Goal: Task Accomplishment & Management: Manage account settings

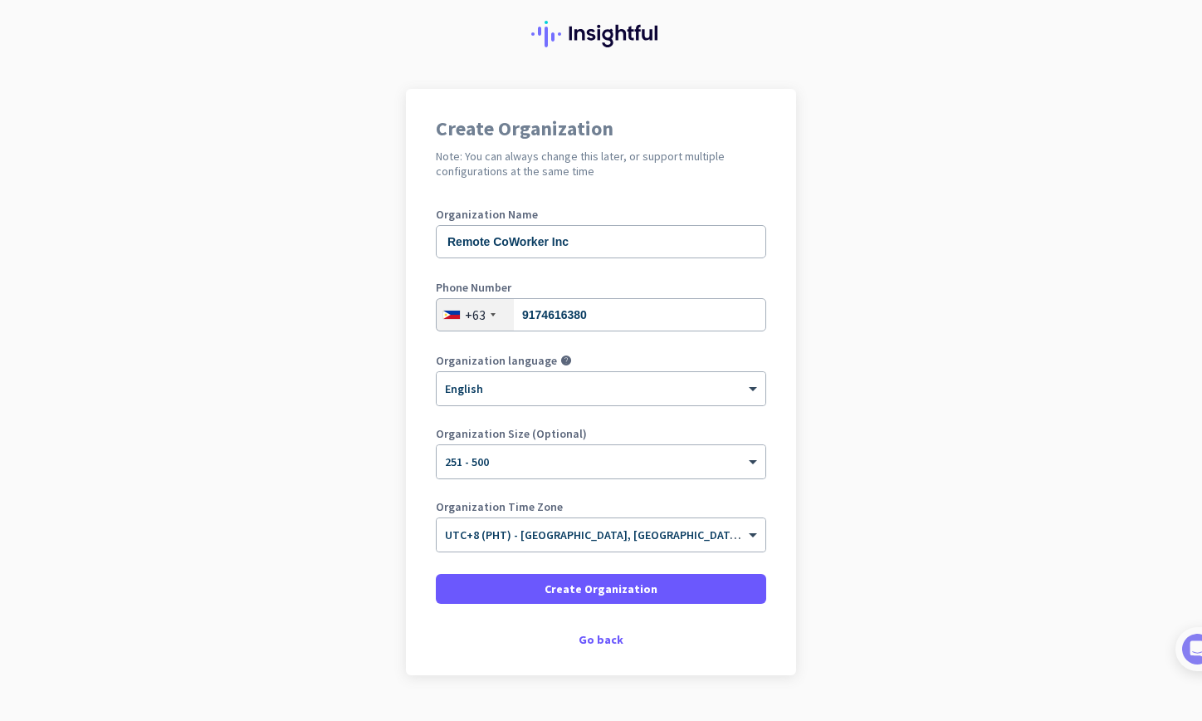
scroll to position [83, 0]
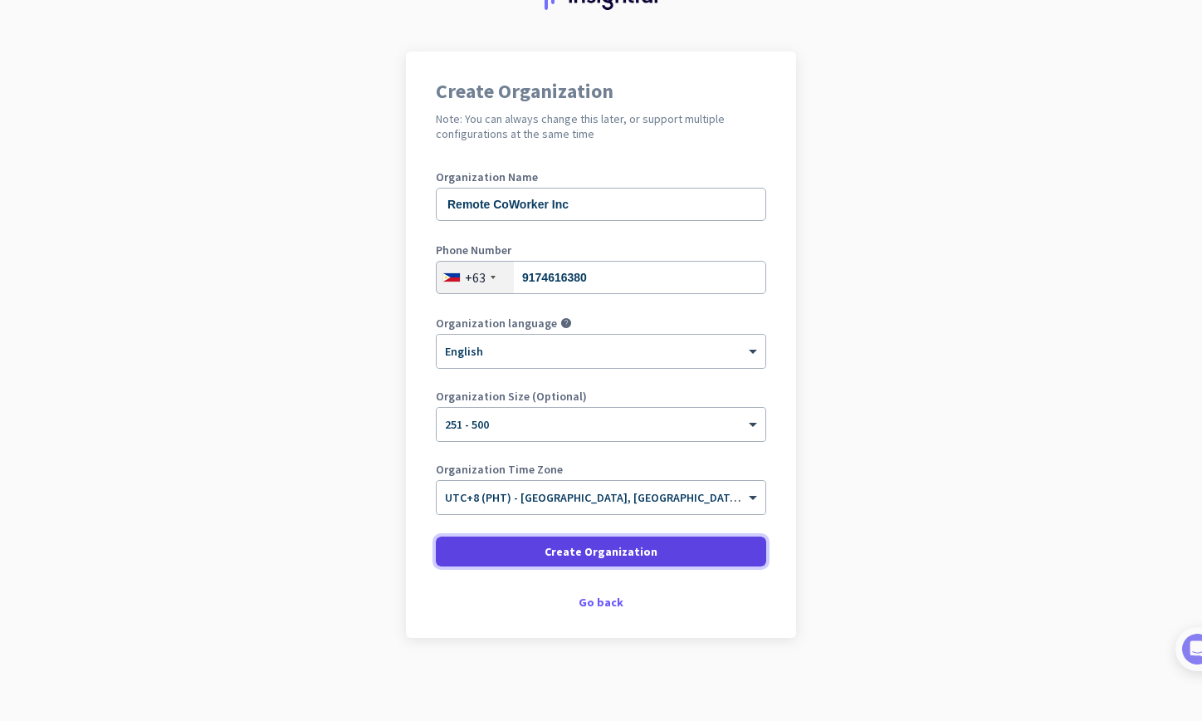
click at [682, 546] on span at bounding box center [601, 551] width 331 height 40
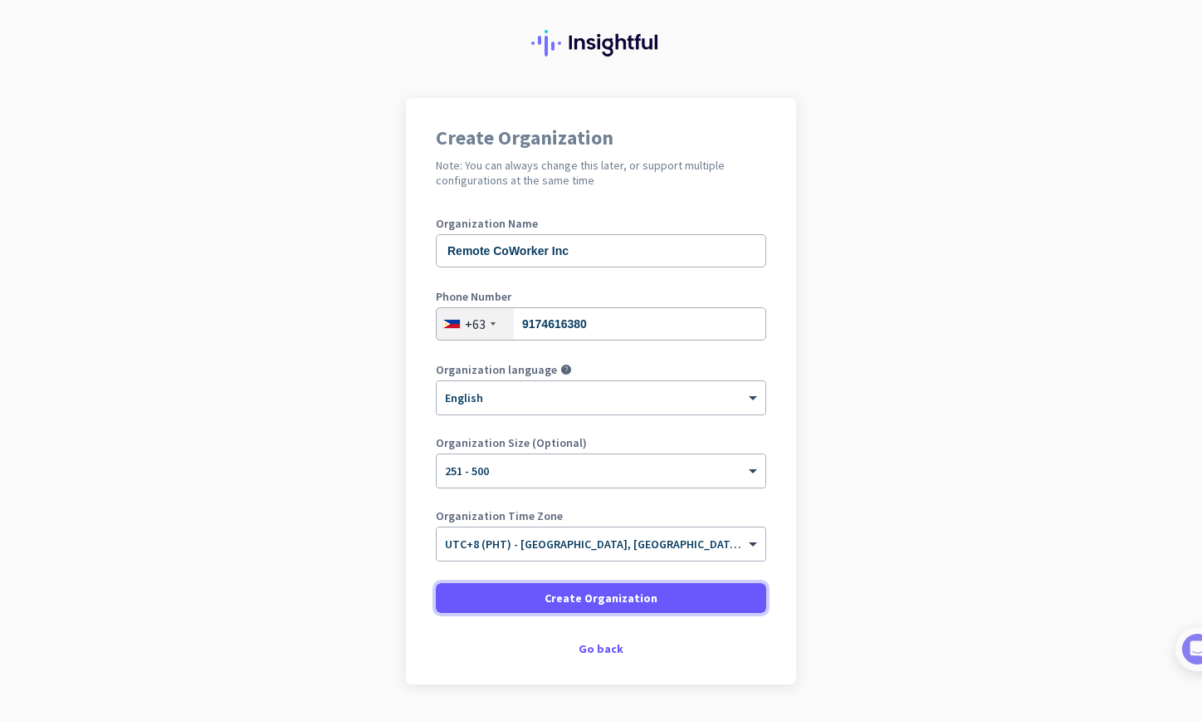
scroll to position [0, 0]
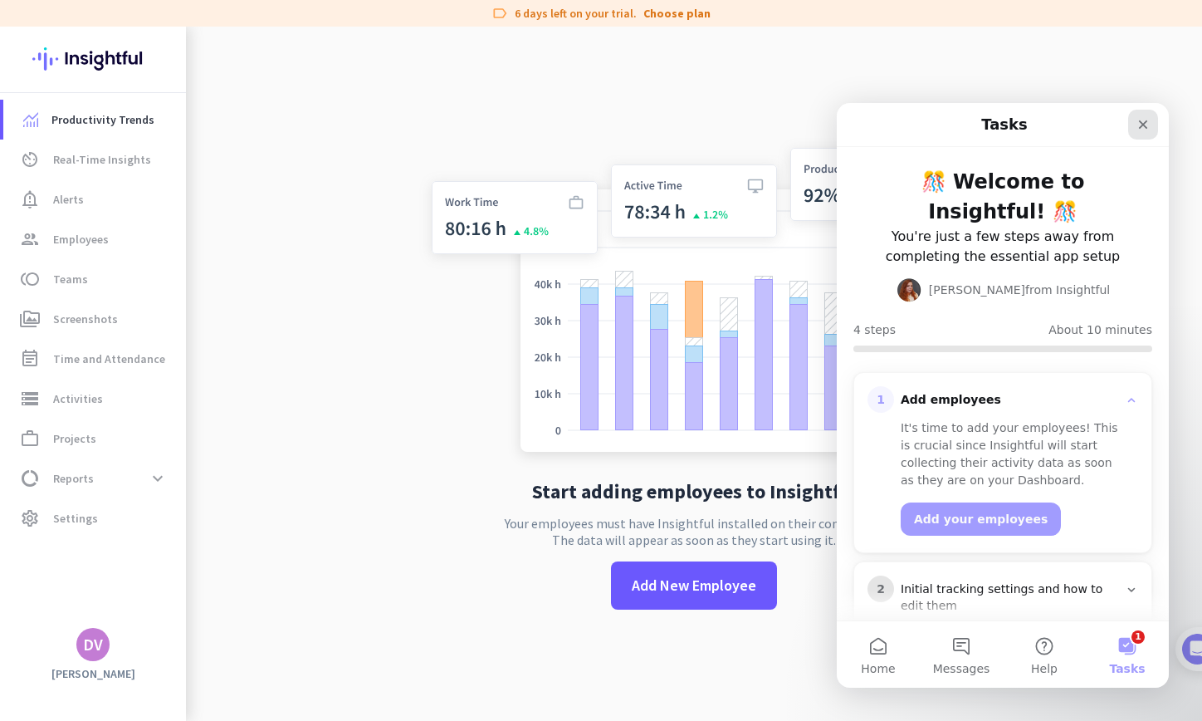
click at [1134, 128] on div "Close" at bounding box center [1144, 125] width 30 height 30
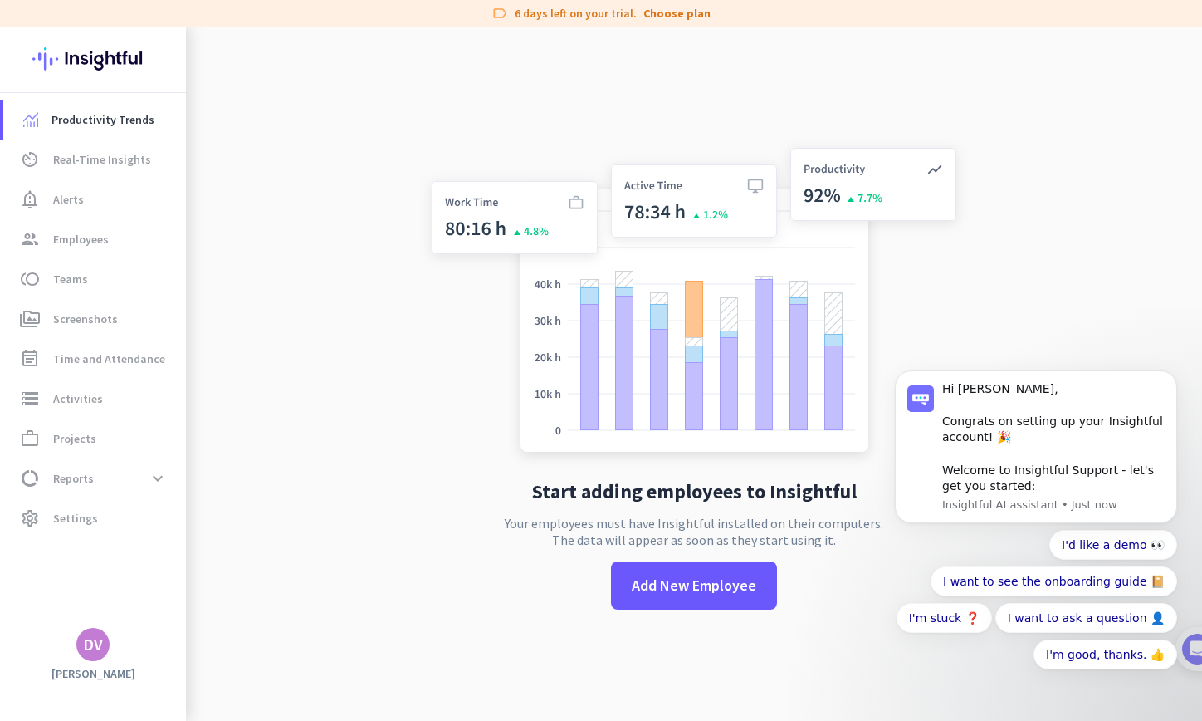
click at [329, 376] on app-no-employees "Start adding employees to Insightful Your employees must have Insightful instal…" at bounding box center [694, 387] width 1016 height 721
click at [1088, 285] on body "Hi [PERSON_NAME], Congrats on setting up your Insightful account! 🎉 Welcome to …" at bounding box center [1036, 459] width 319 height 493
click at [169, 481] on span at bounding box center [158, 478] width 30 height 30
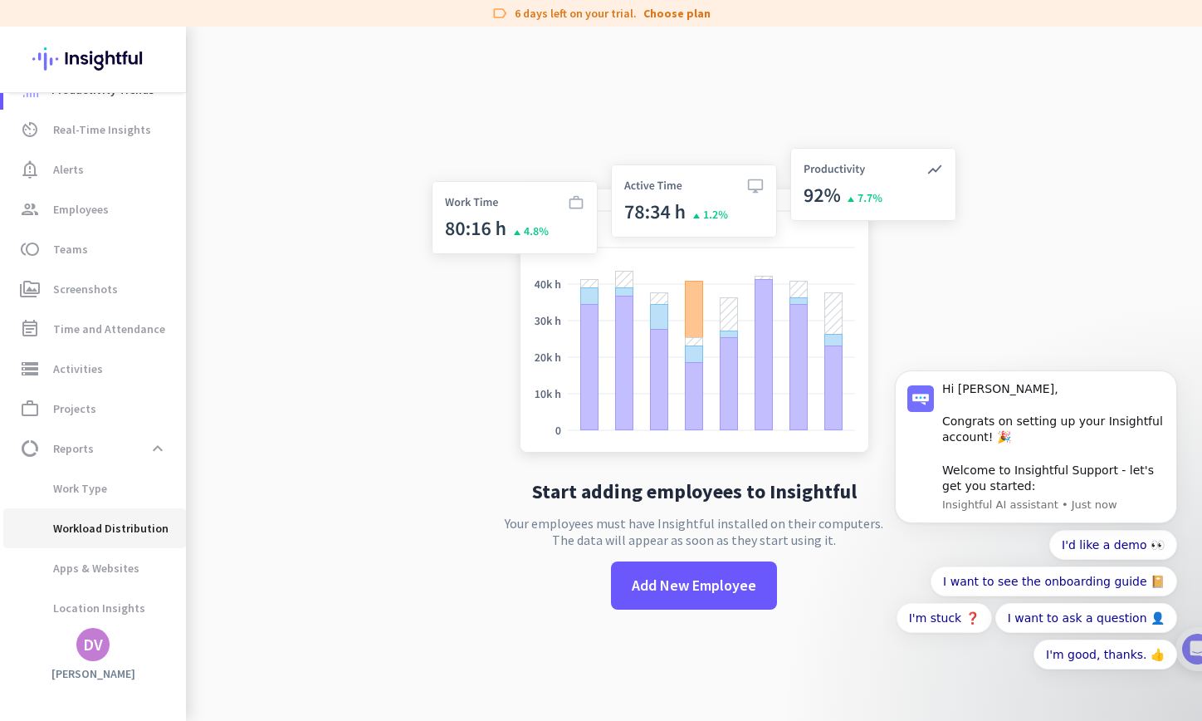
scroll to position [76, 0]
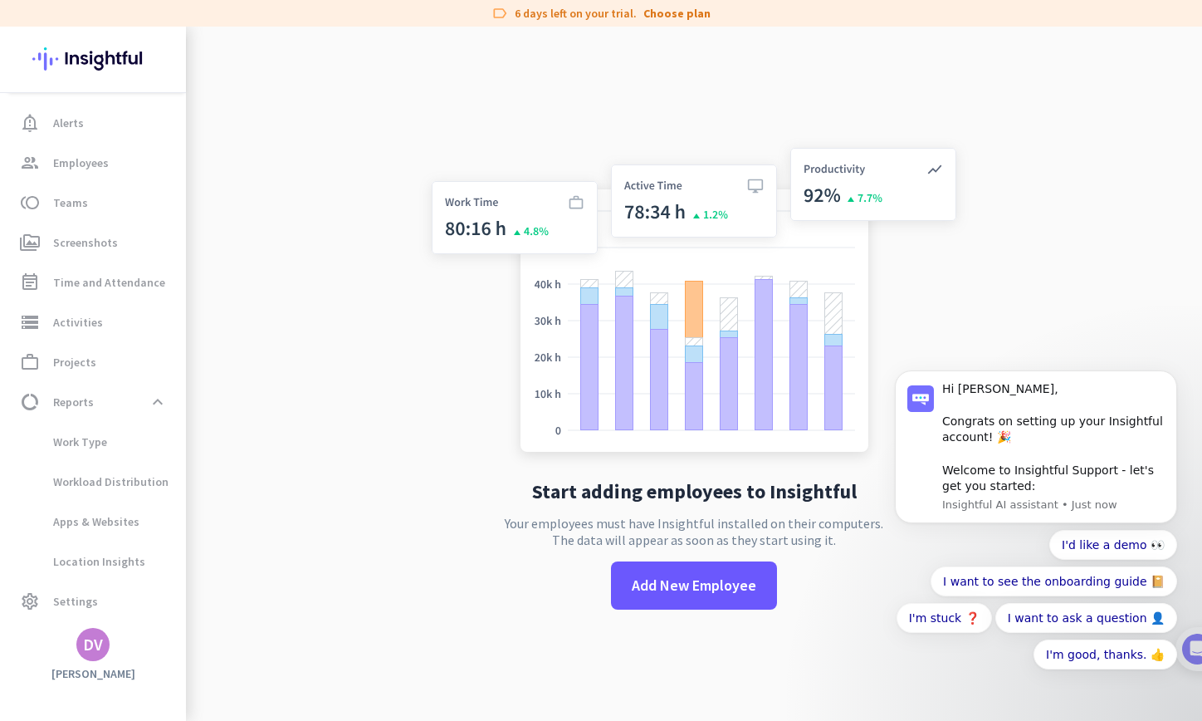
click at [332, 451] on app-no-employees "Start adding employees to Insightful Your employees must have Insightful instal…" at bounding box center [694, 387] width 1016 height 721
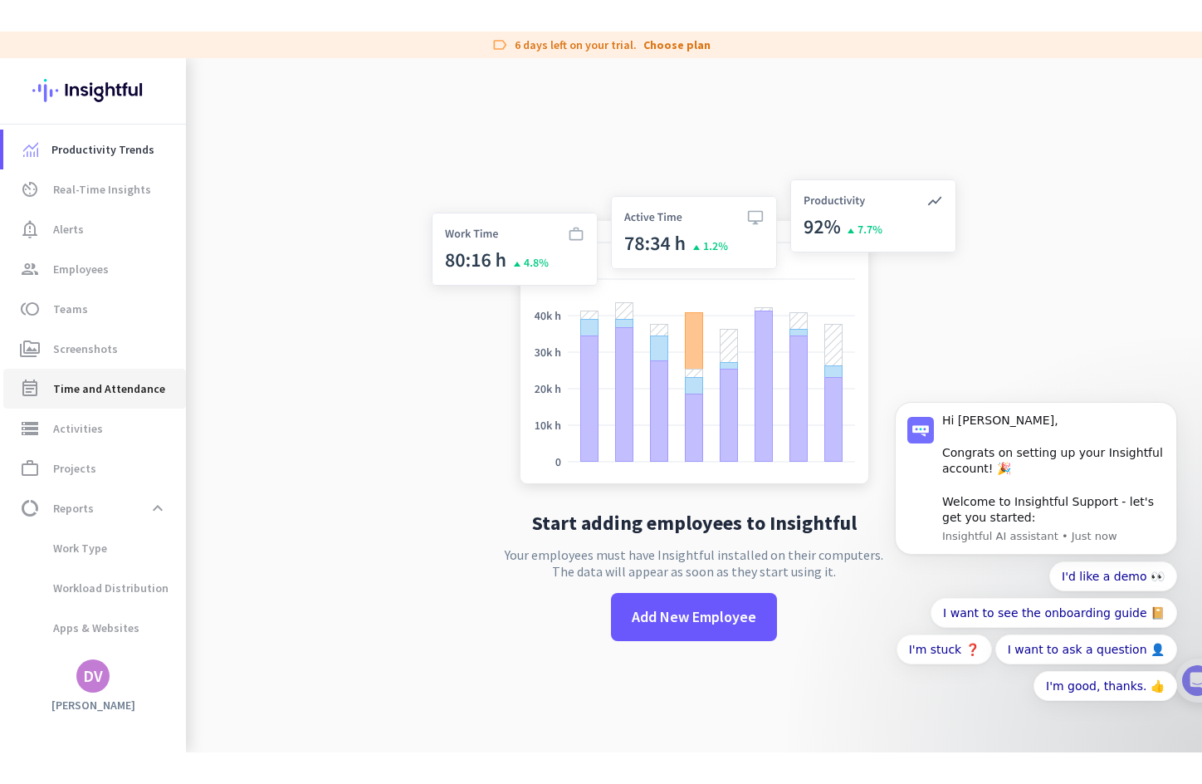
scroll to position [0, 0]
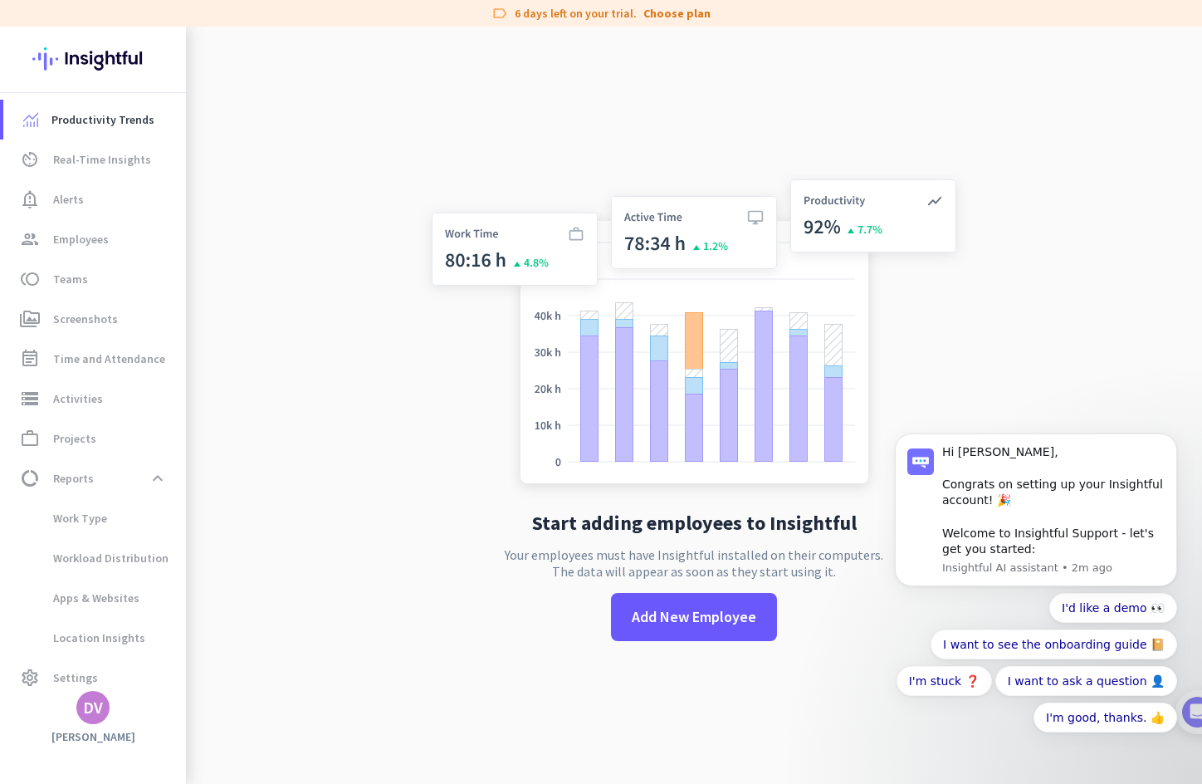
click at [473, 659] on div "Start adding employees to Insightful Your employees must have Insightful instal…" at bounding box center [694, 419] width 550 height 784
click at [333, 414] on app-no-employees "Start adding employees to Insightful Your employees must have Insightful instal…" at bounding box center [694, 419] width 1016 height 784
